Goal: Check status: Check status

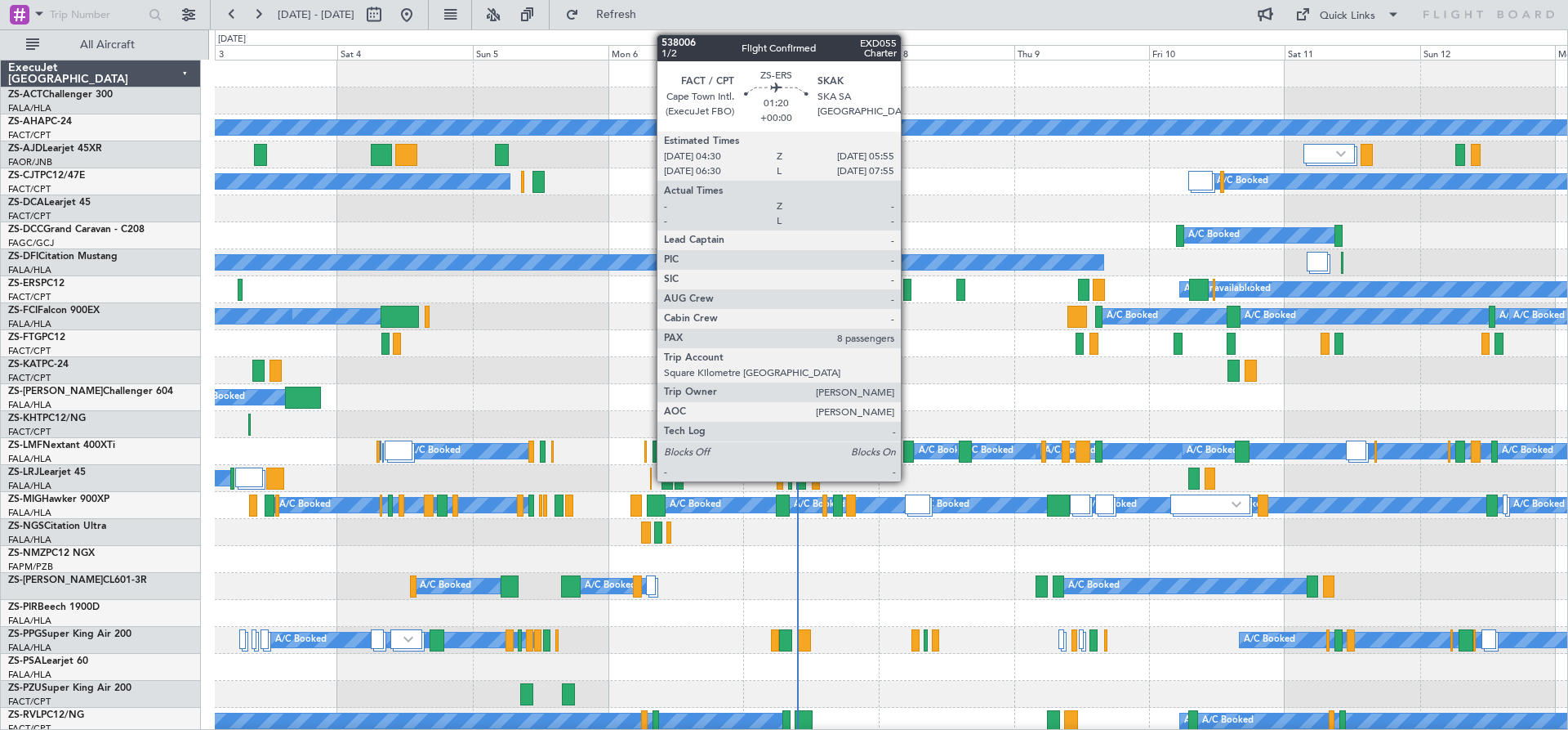
click at [908, 295] on div at bounding box center [907, 290] width 8 height 22
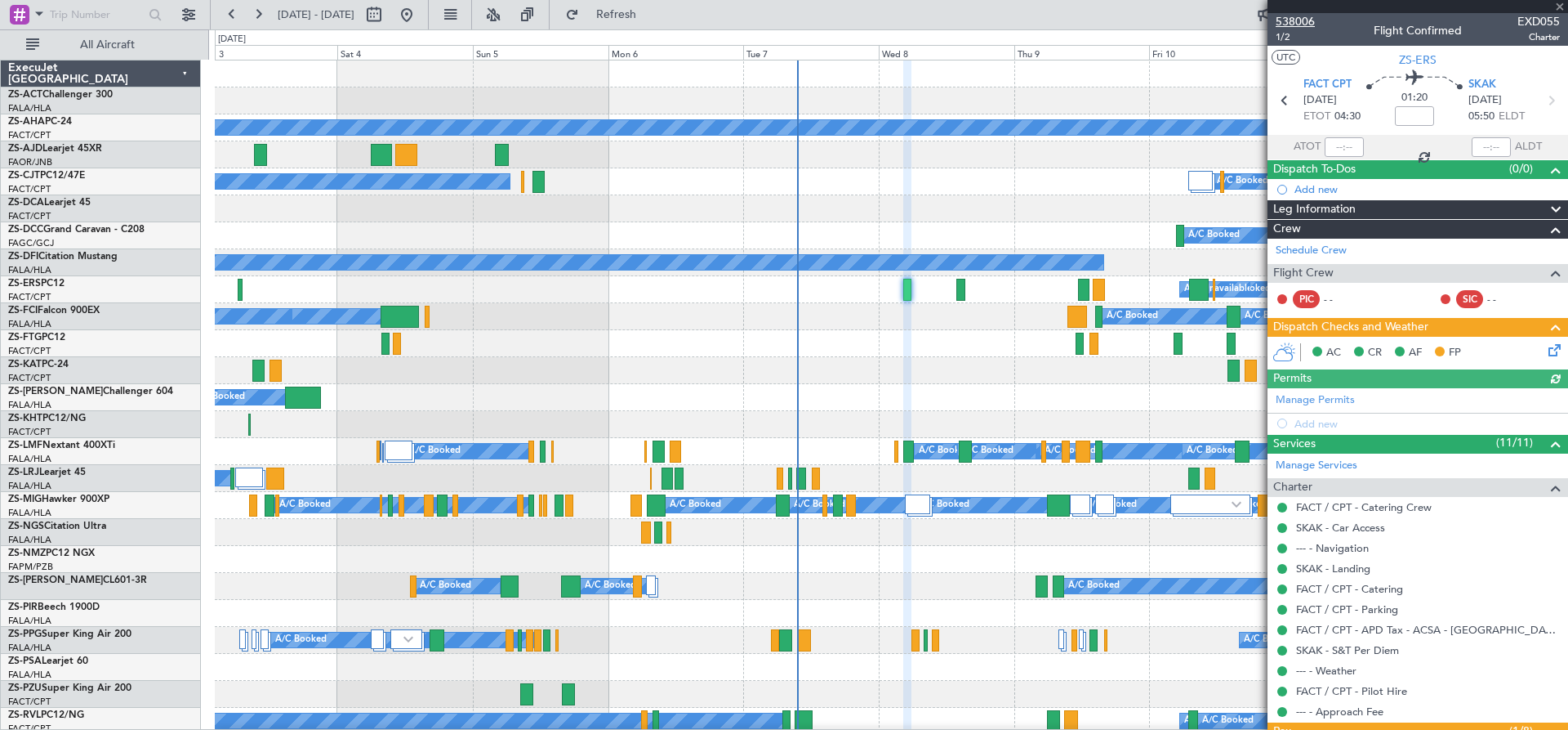
click at [1298, 23] on span "538006" at bounding box center [1295, 21] width 39 height 17
click at [258, 10] on button at bounding box center [258, 15] width 26 height 26
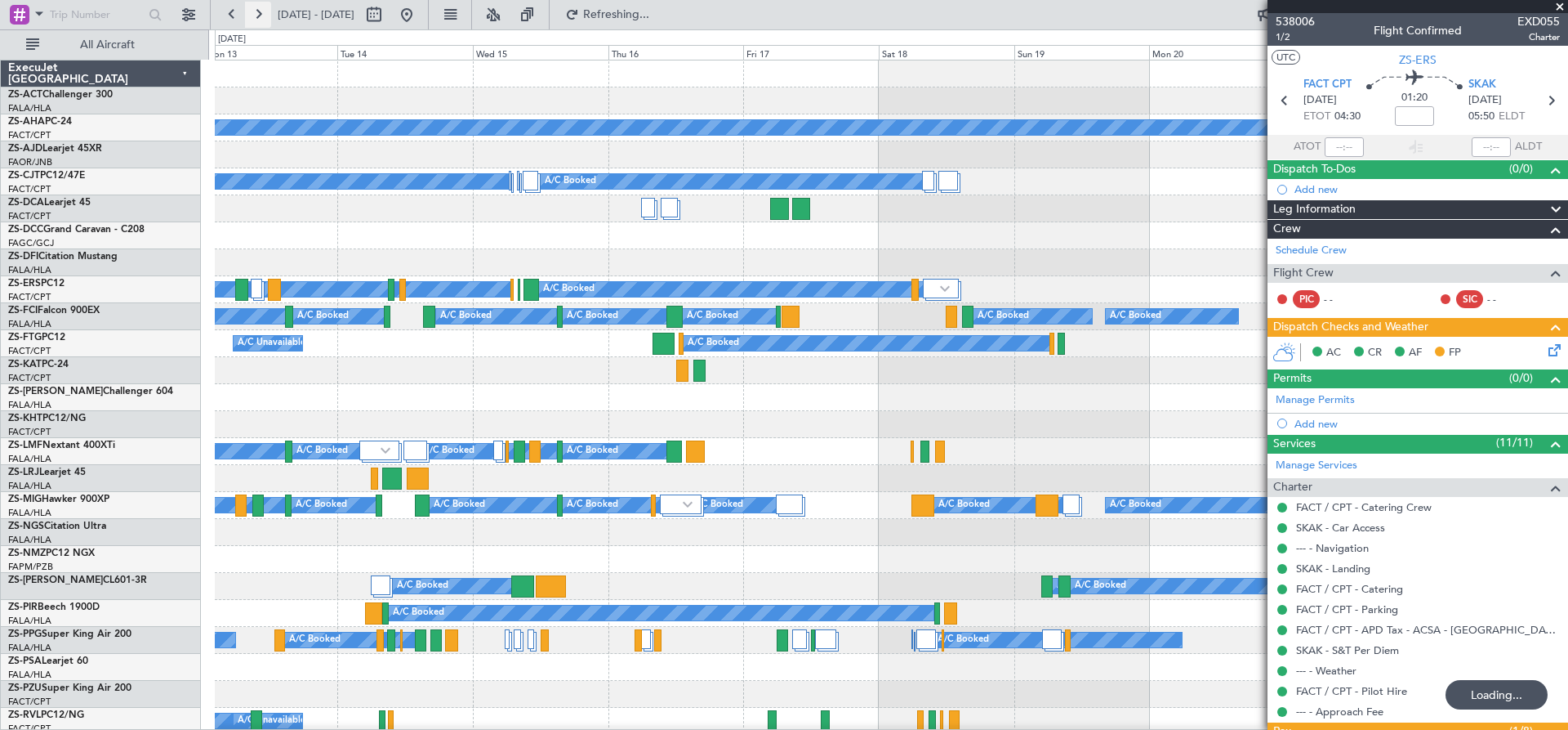
click at [250, 16] on button at bounding box center [258, 15] width 26 height 26
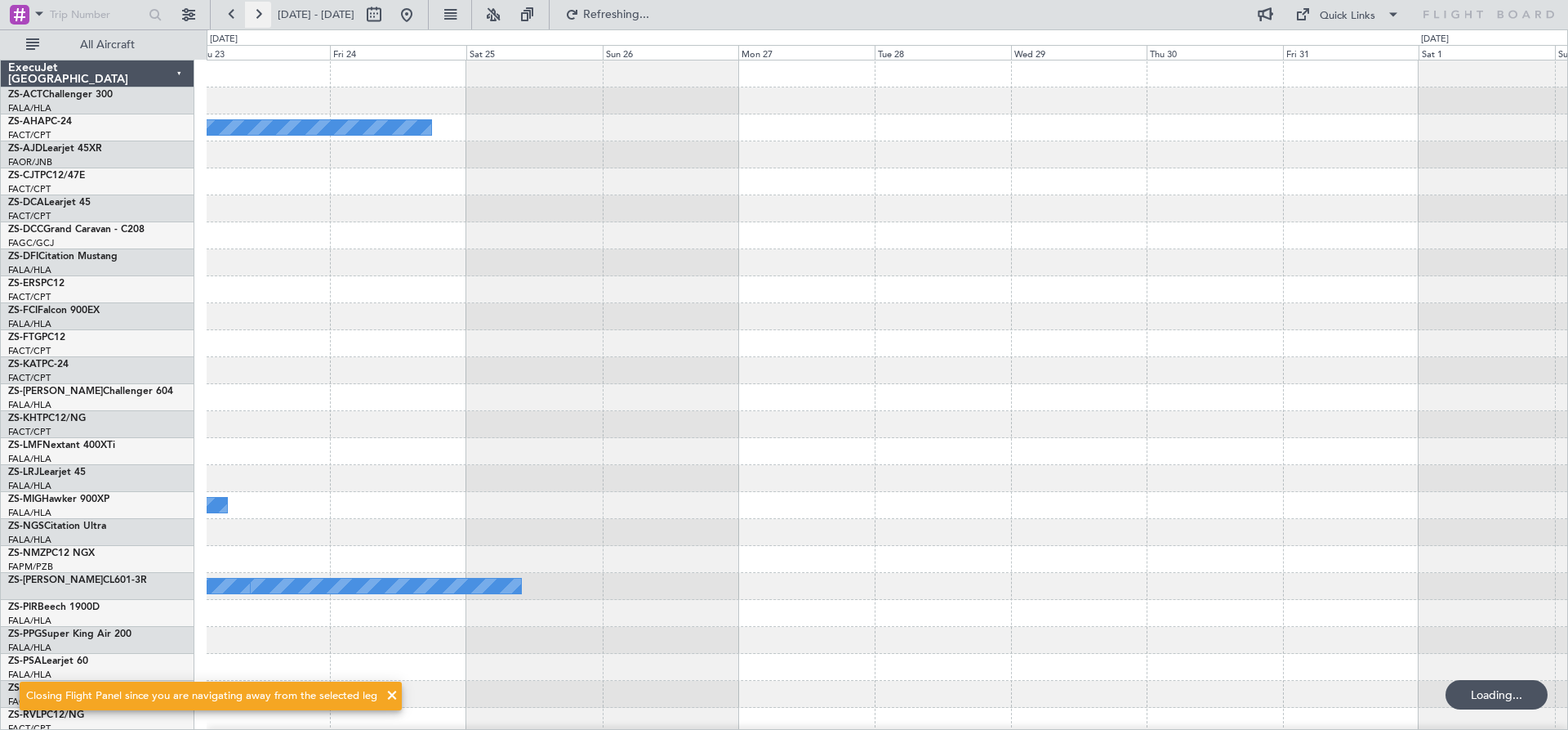
click at [250, 16] on button at bounding box center [258, 15] width 26 height 26
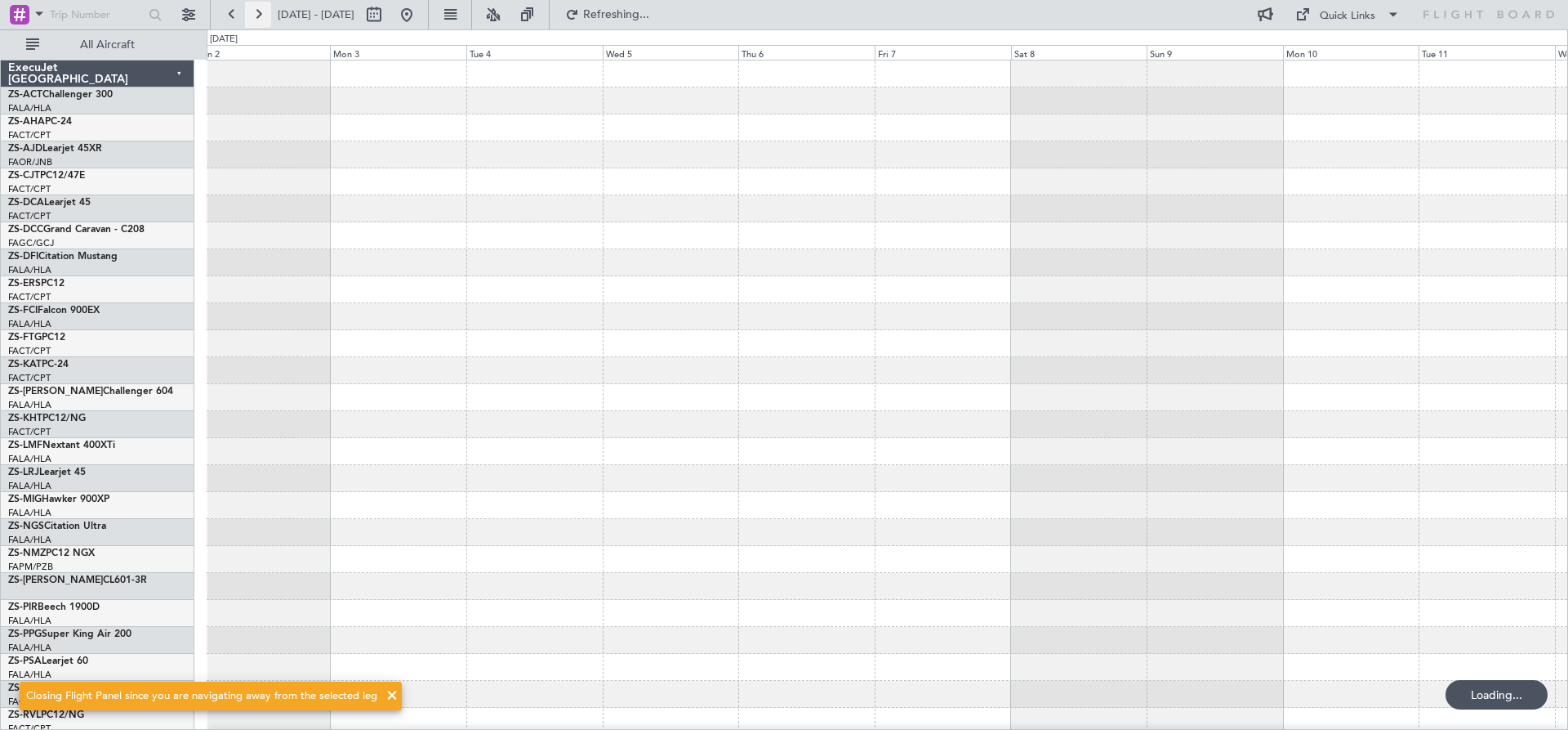
click at [248, 20] on button at bounding box center [258, 15] width 26 height 26
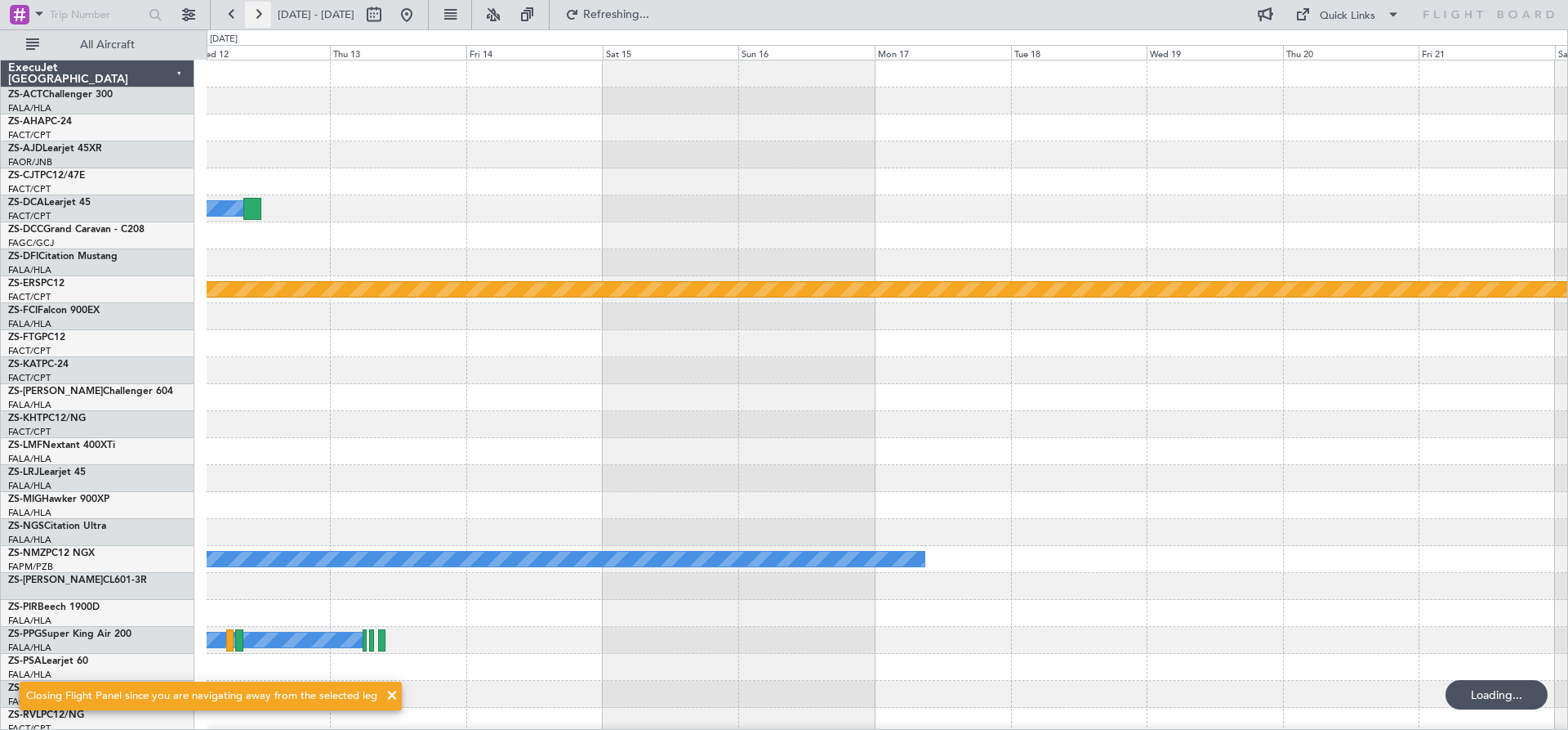
click at [248, 20] on button at bounding box center [258, 15] width 26 height 26
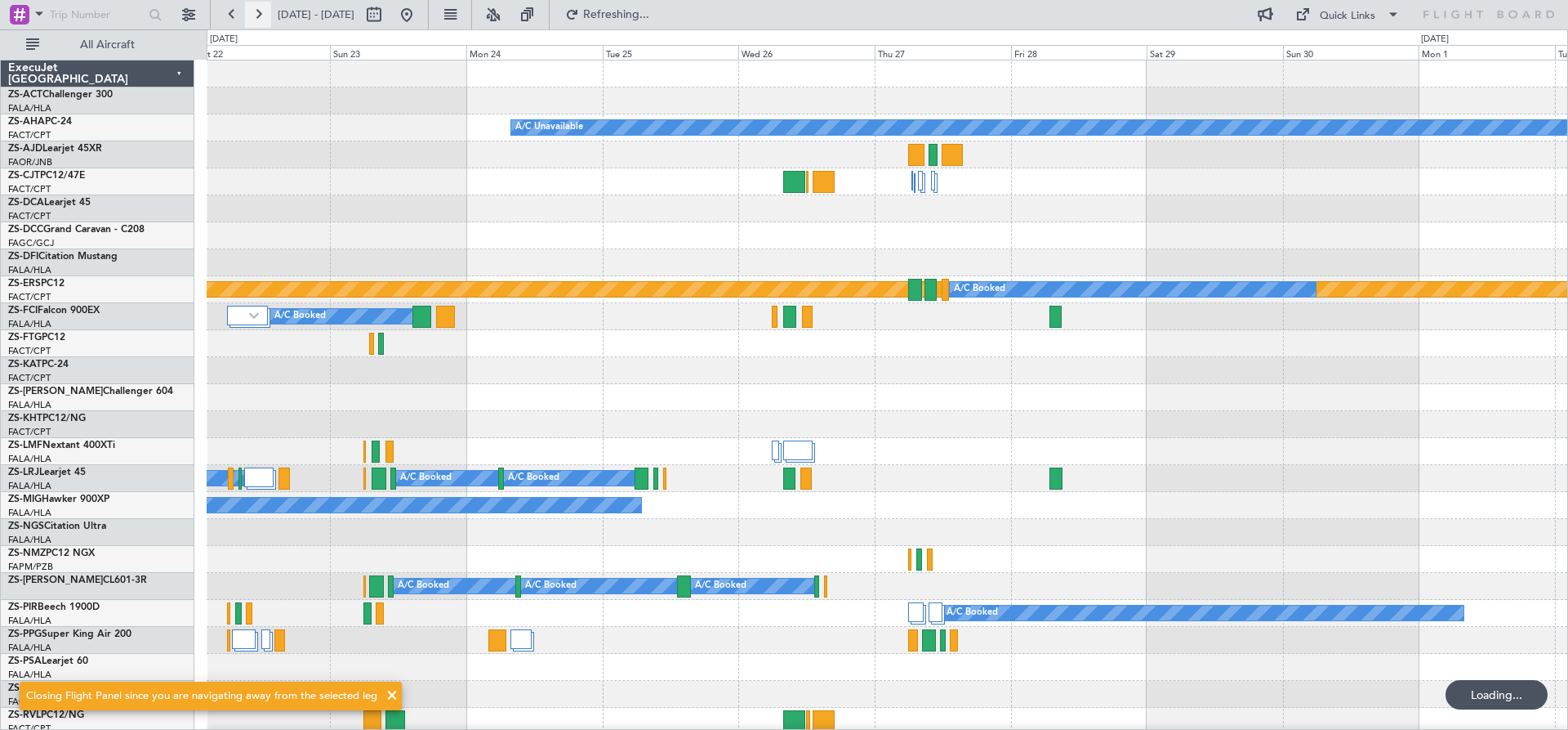
click at [248, 20] on button at bounding box center [258, 15] width 26 height 26
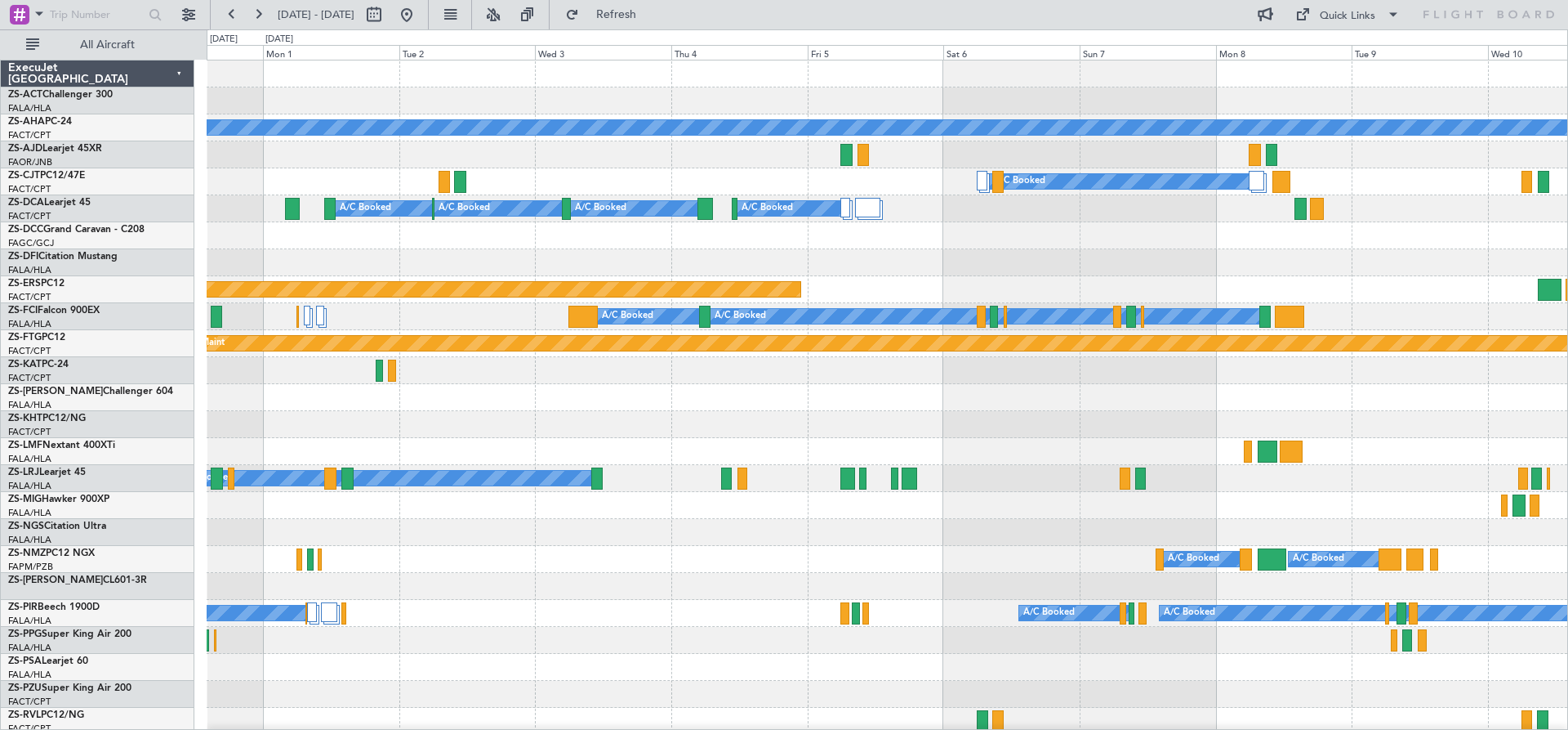
click at [1377, 267] on div at bounding box center [887, 263] width 1360 height 27
